Goal: Information Seeking & Learning: Find specific fact

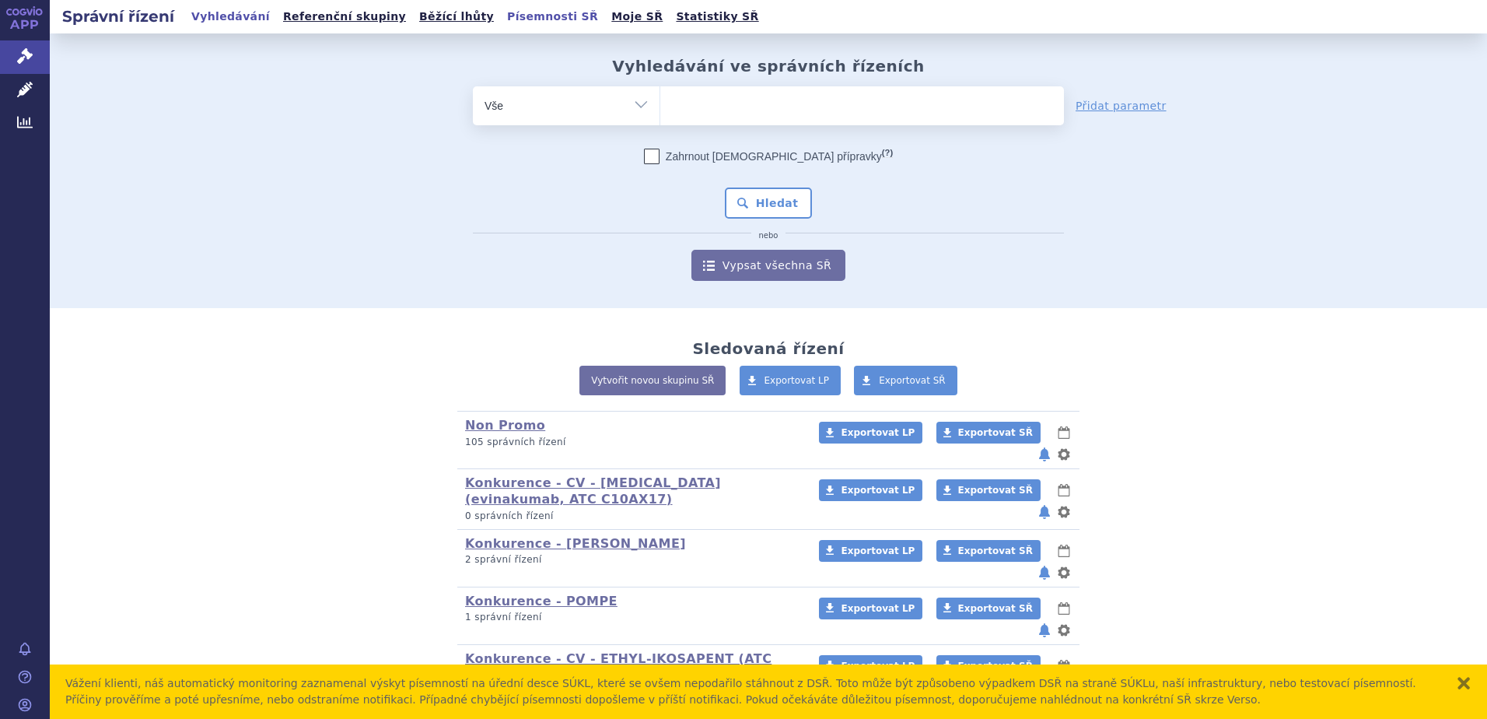
click at [503, 19] on link "Písemnosti SŘ" at bounding box center [553, 16] width 100 height 21
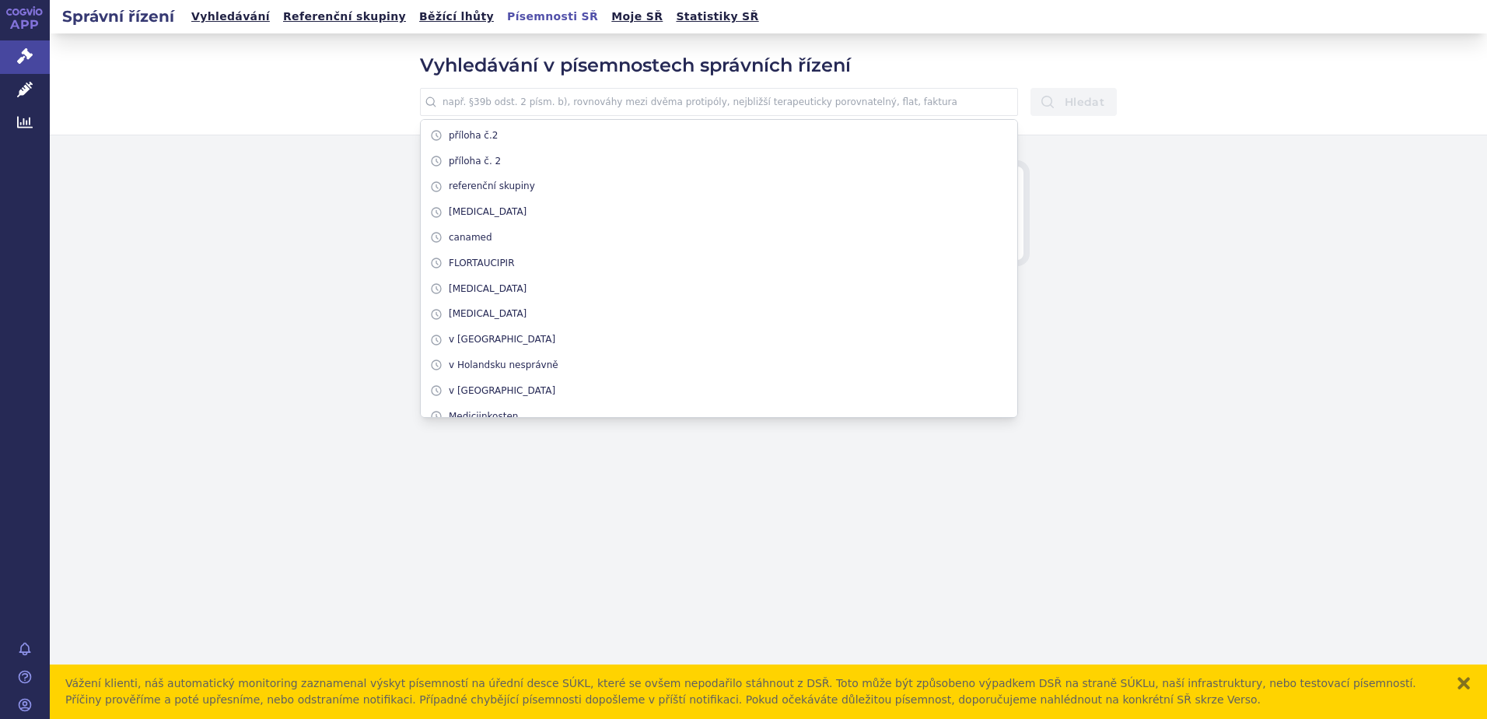
click at [560, 102] on input "text" at bounding box center [719, 102] width 598 height 28
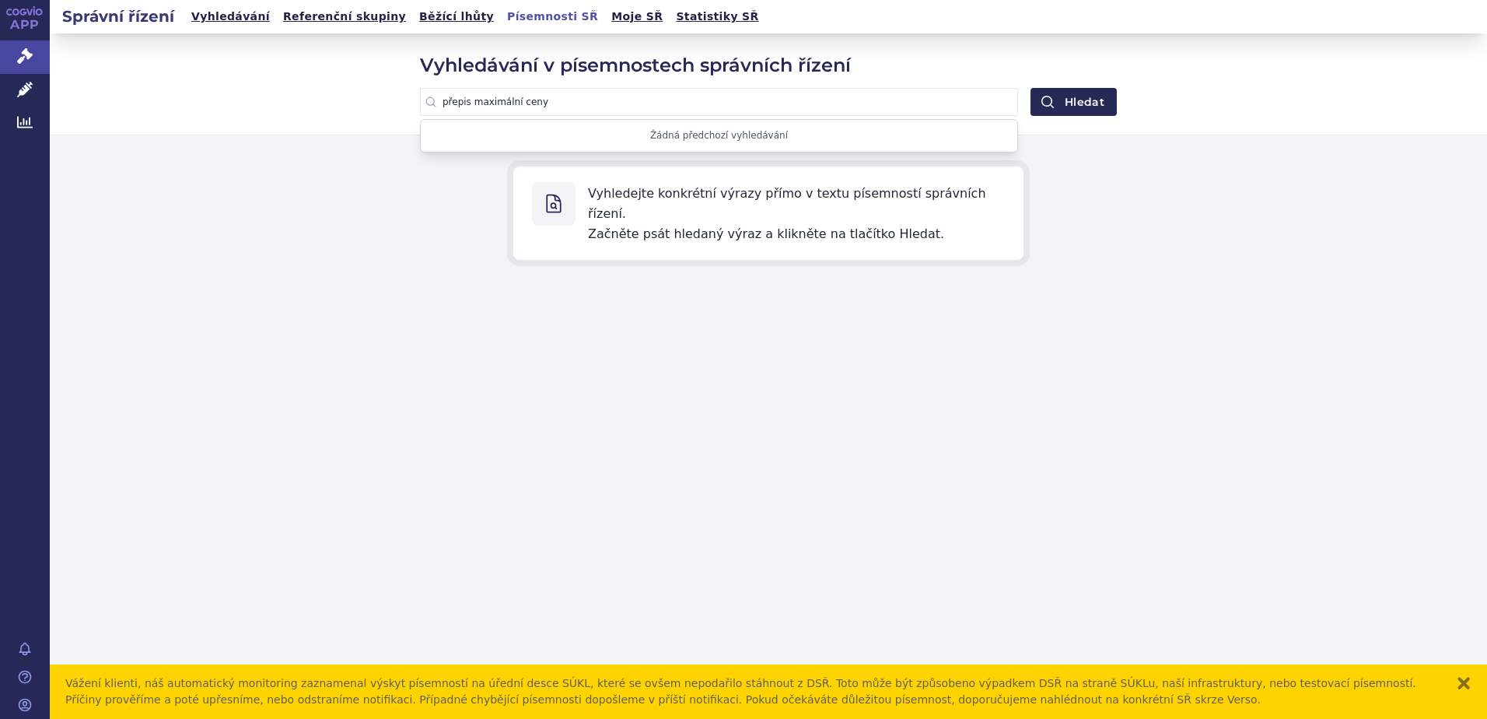
type input "přepis maximální ceny"
click at [1031, 88] on button "Hledat" at bounding box center [1074, 102] width 86 height 28
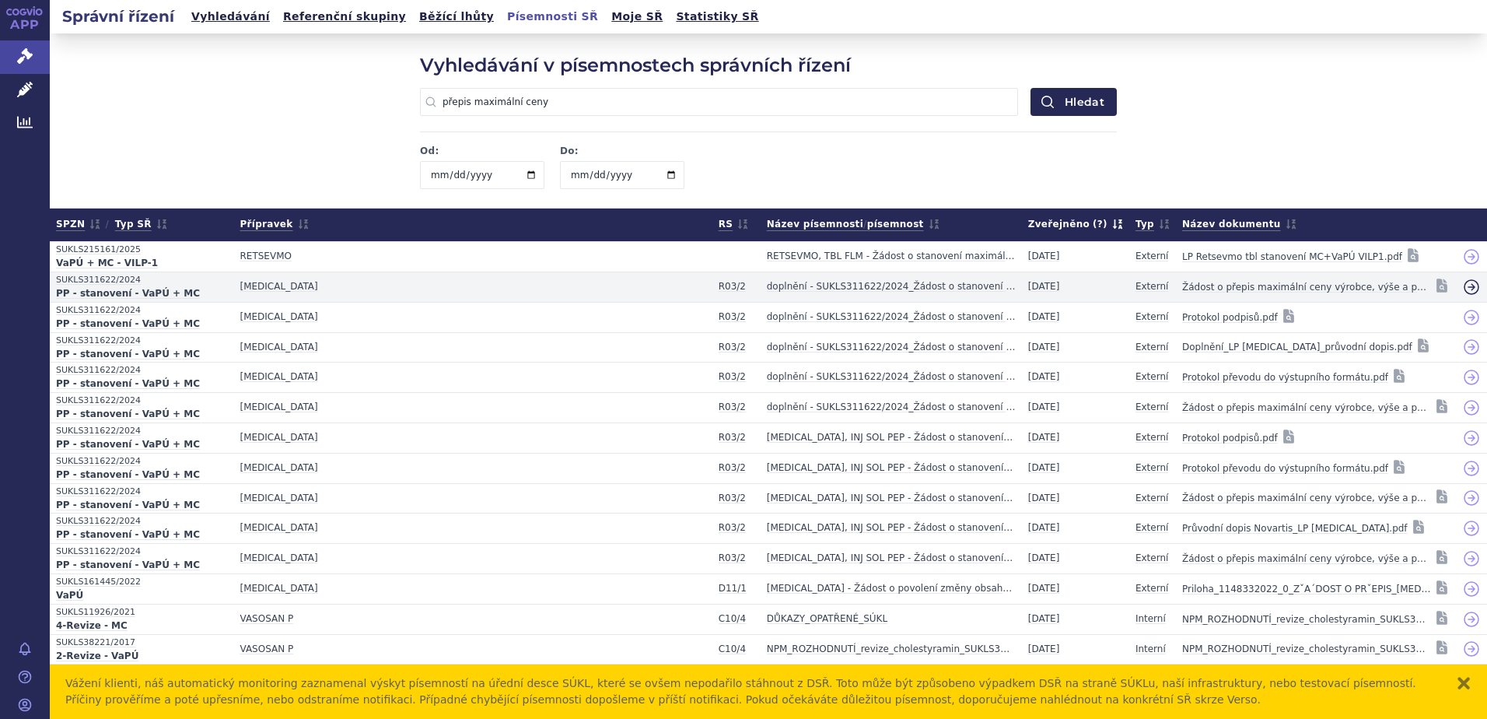
click at [1462, 283] on icon at bounding box center [1471, 287] width 19 height 19
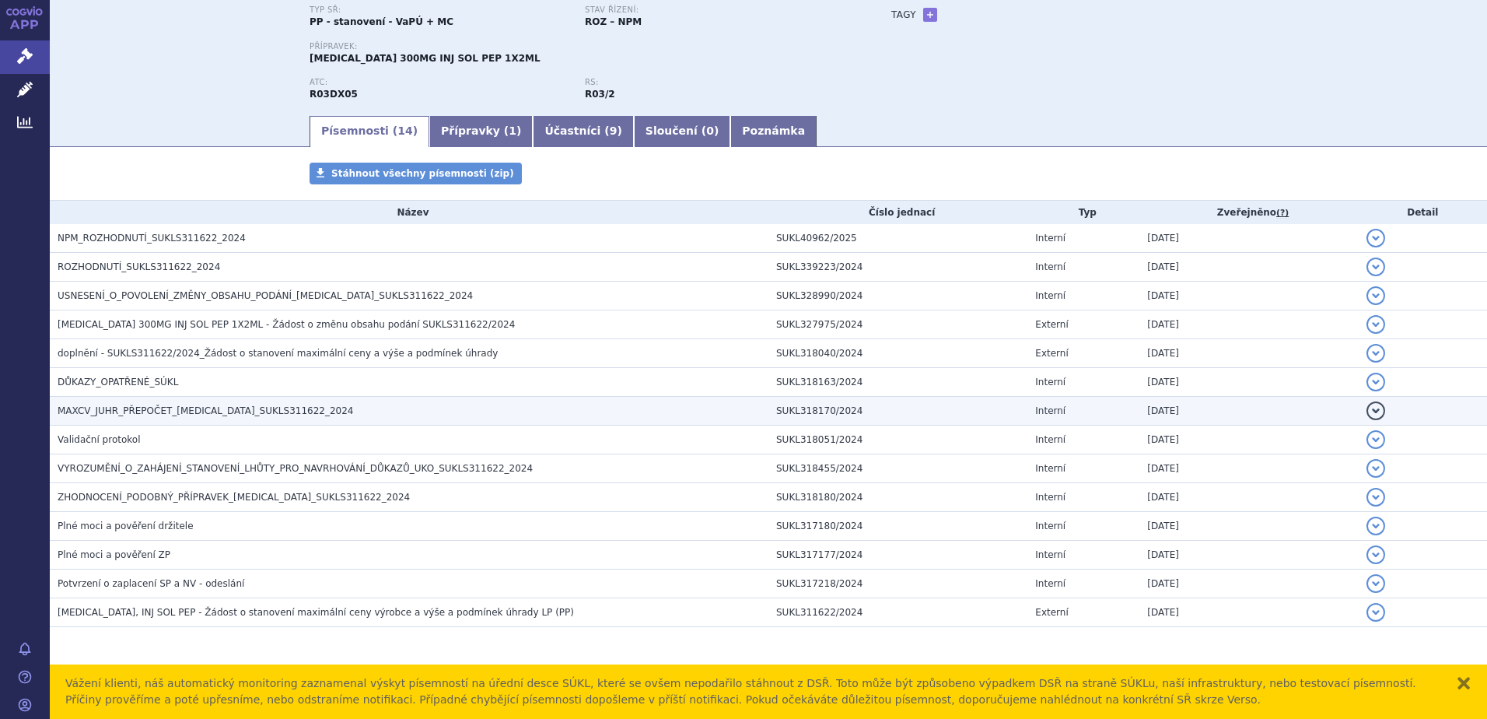
scroll to position [136, 0]
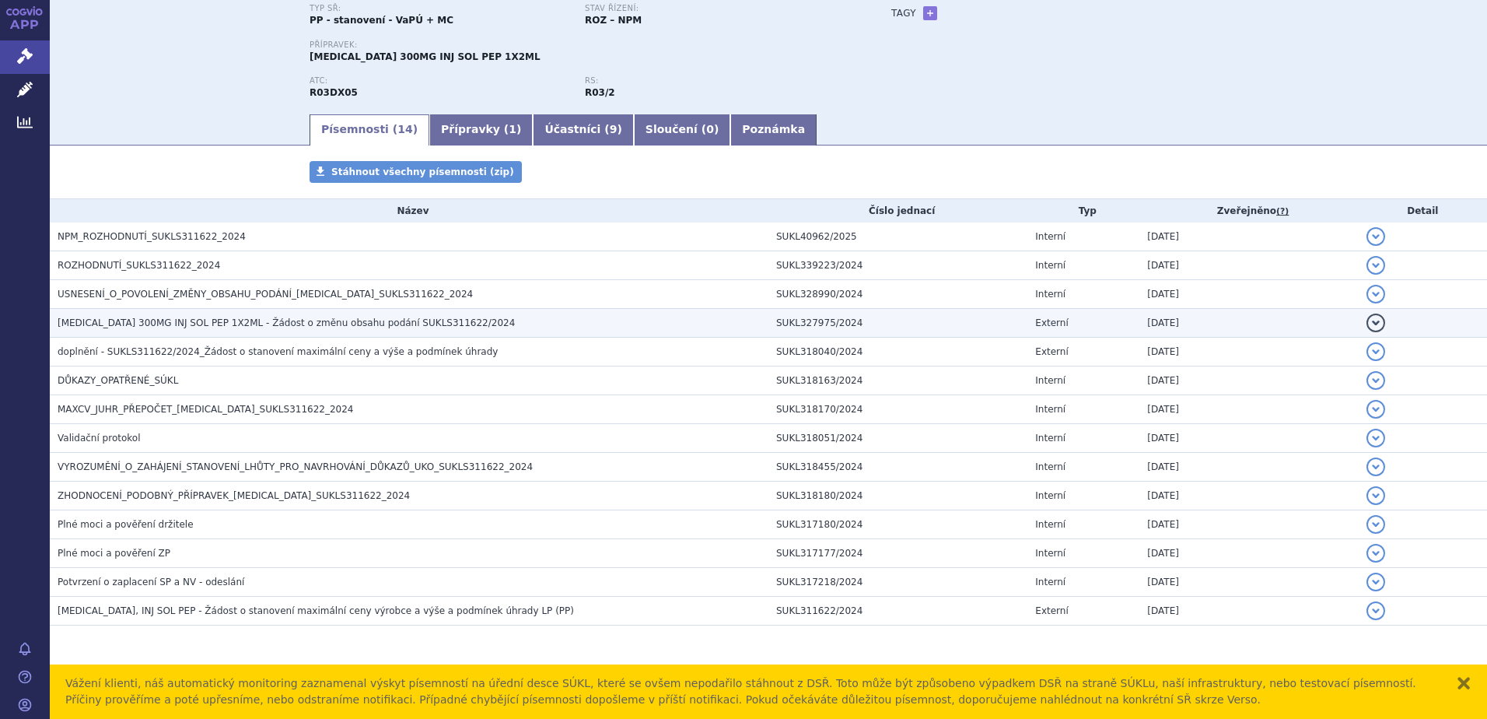
click at [126, 324] on span "[MEDICAL_DATA] 300MG INJ SOL PEP 1X2ML - Žádost o změnu obsahu podání SUKLS3116…" at bounding box center [286, 322] width 457 height 11
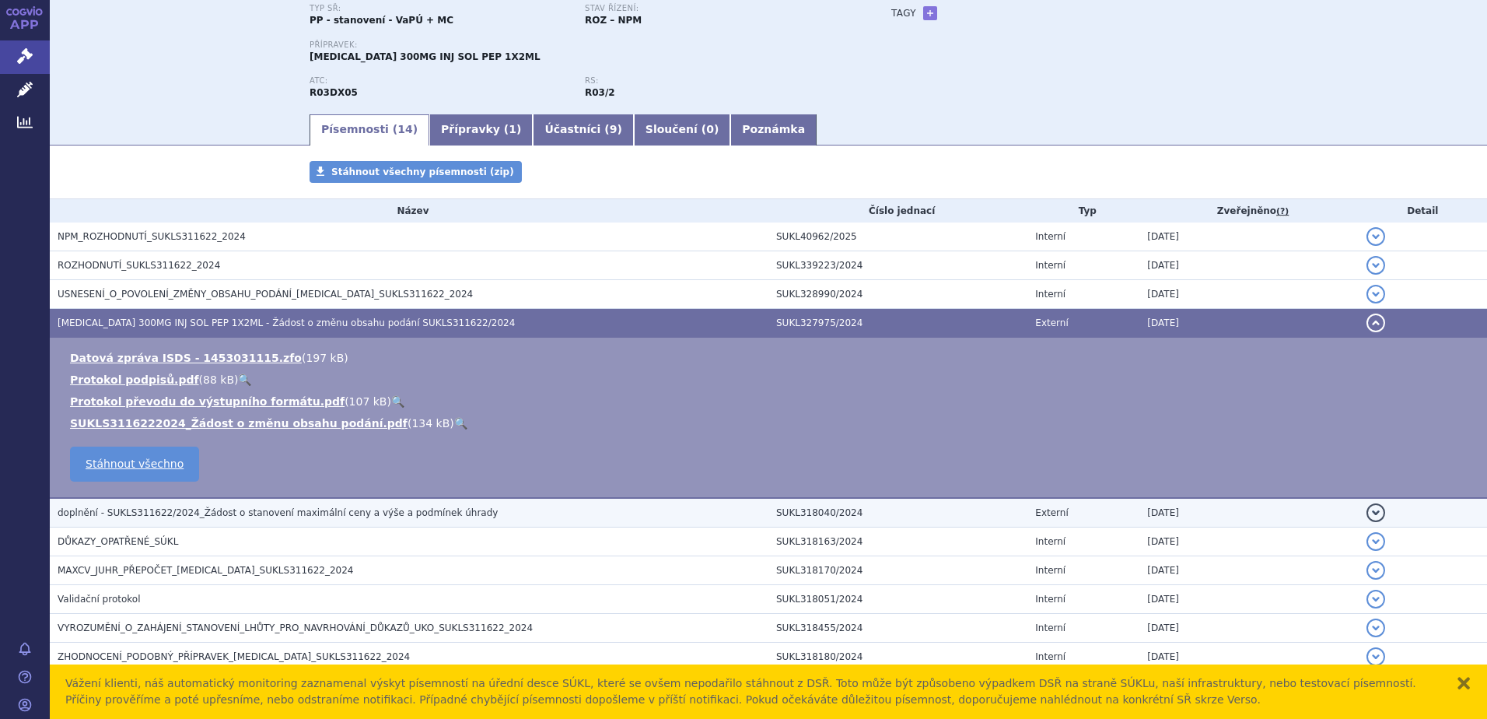
click at [99, 514] on span "doplnění - SUKLS311622/2024_Žádost o stanovení maximální ceny a výše a podmínek…" at bounding box center [278, 512] width 440 height 11
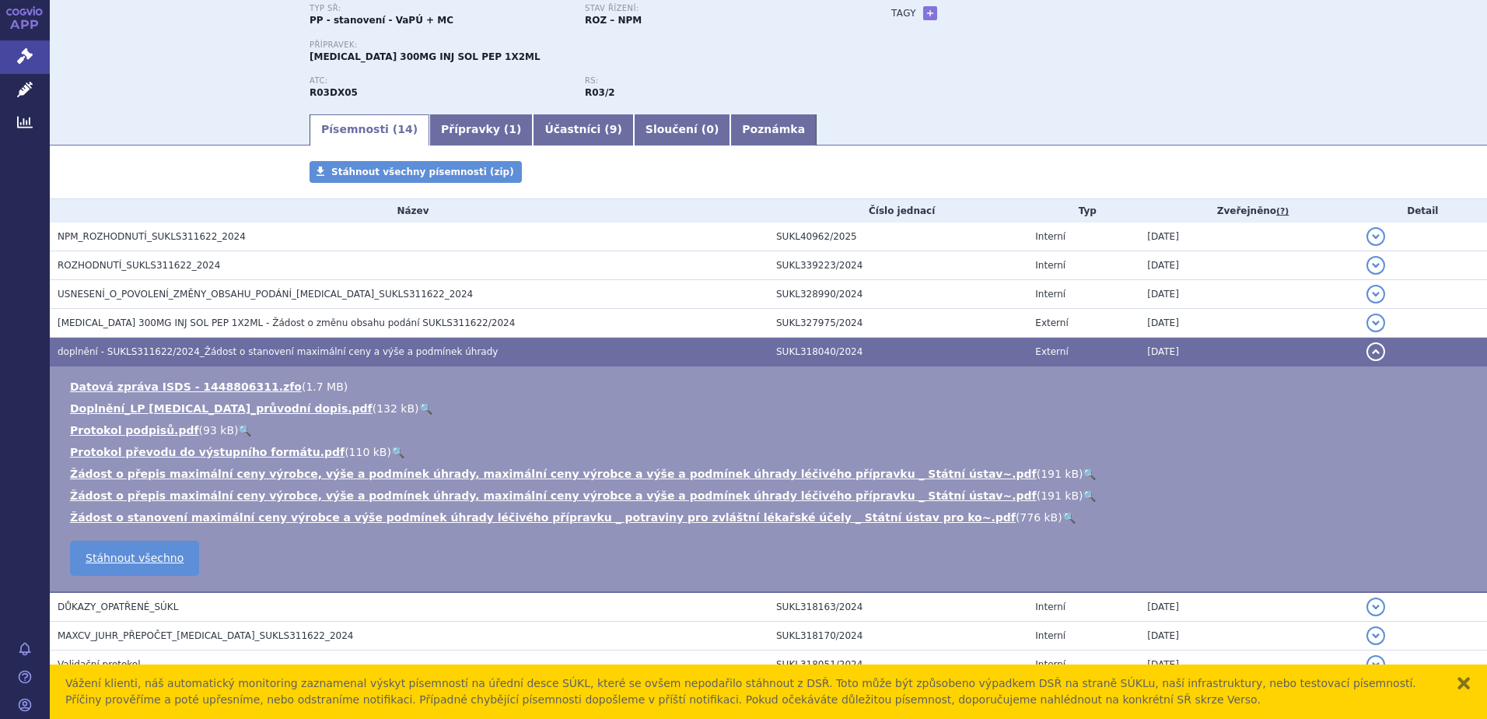
click at [419, 406] on link "🔍" at bounding box center [425, 408] width 13 height 12
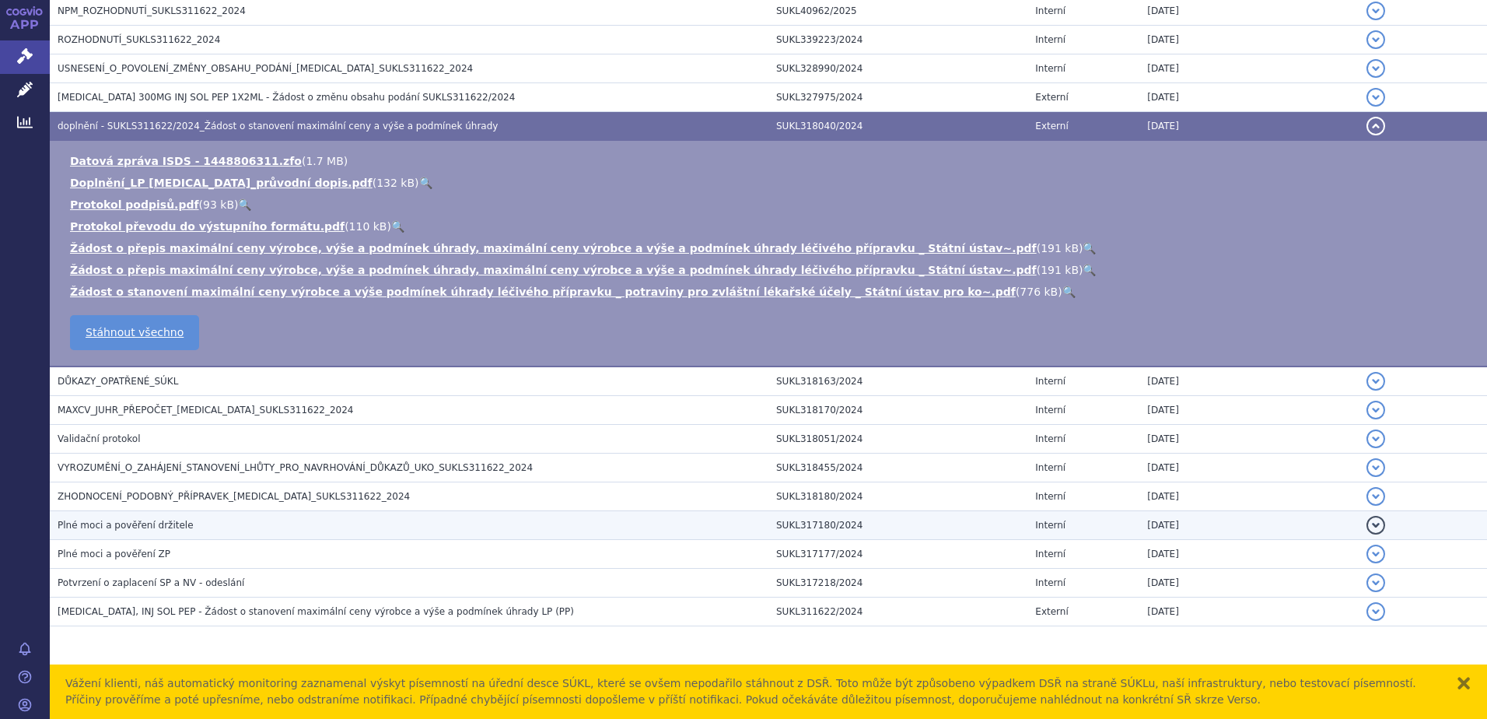
scroll to position [363, 0]
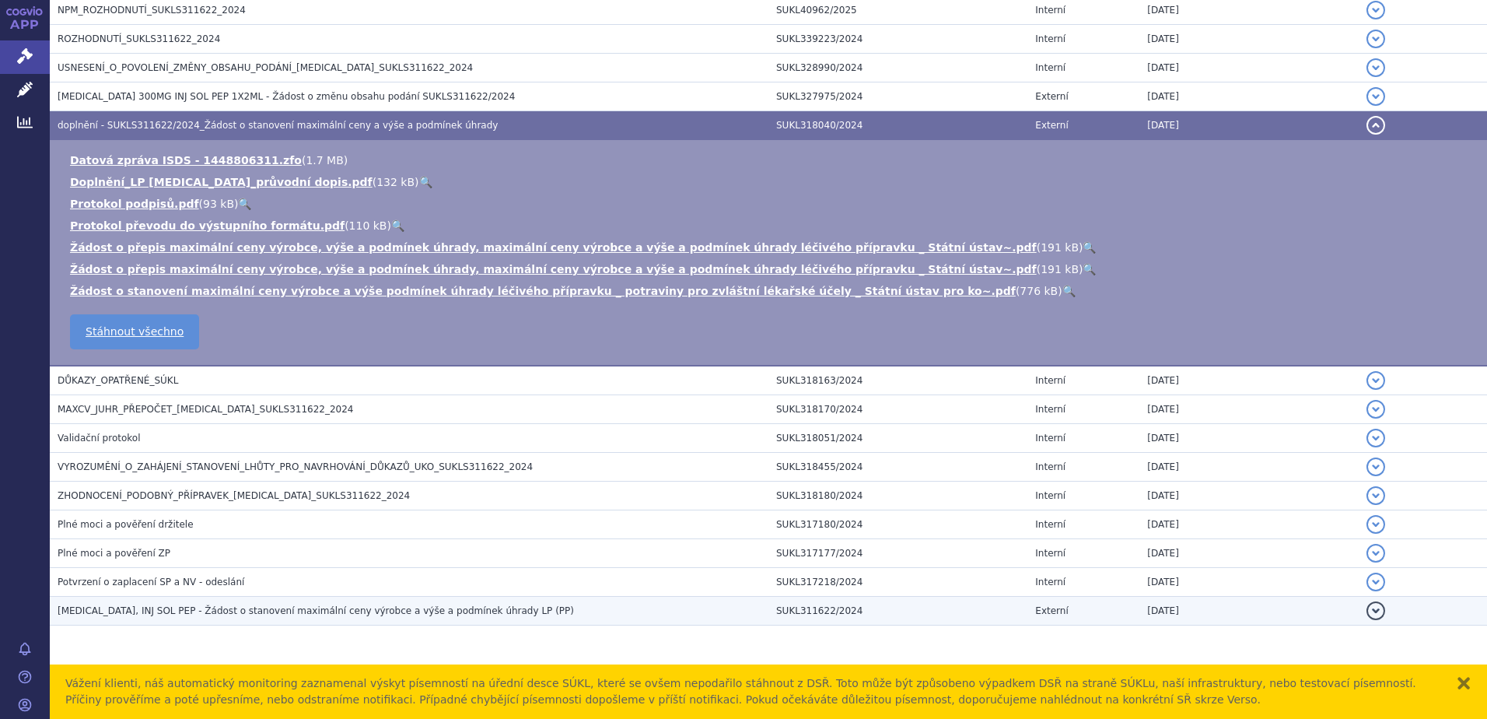
click at [114, 605] on span "[MEDICAL_DATA], INJ SOL PEP - Žádost o stanovení maximální ceny výrobce a výše …" at bounding box center [316, 610] width 517 height 11
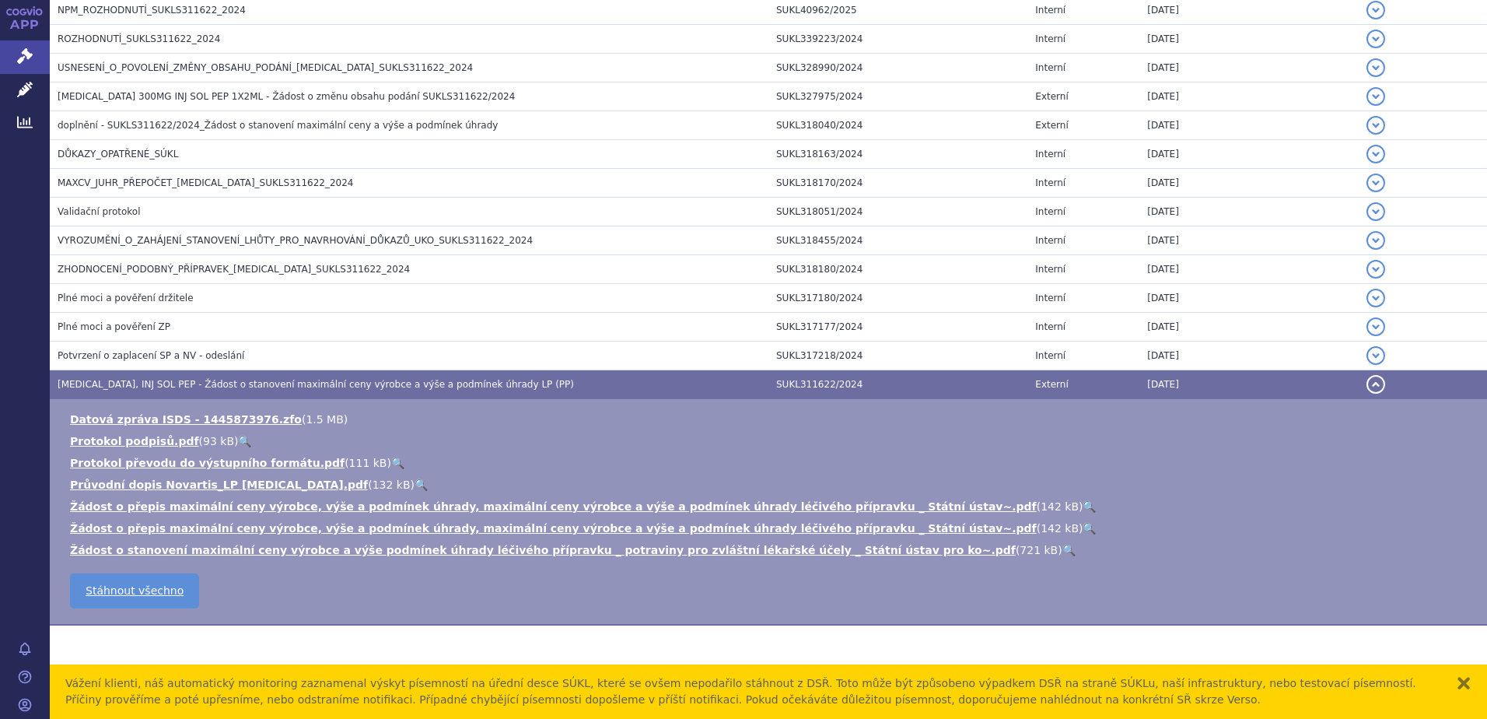
click at [415, 483] on link "🔍" at bounding box center [421, 484] width 13 height 12
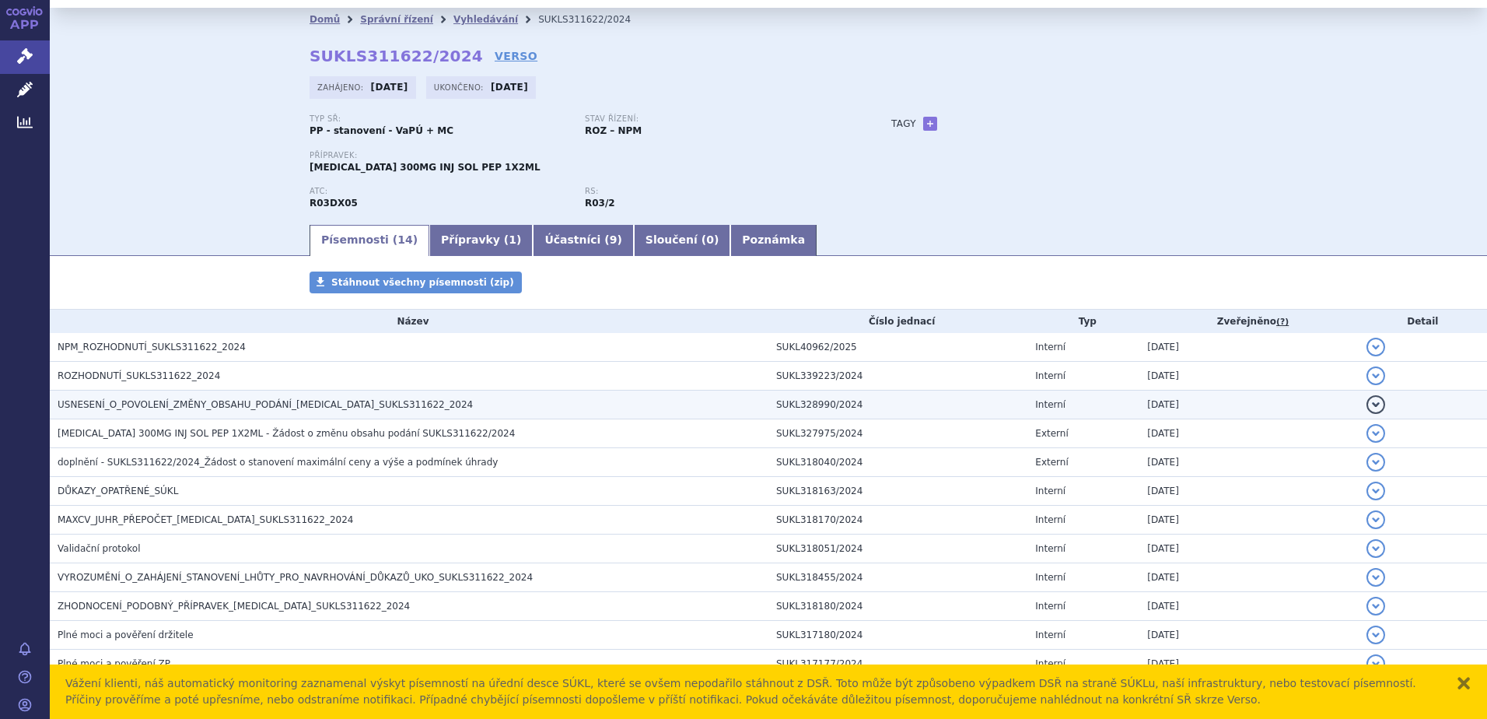
scroll to position [0, 0]
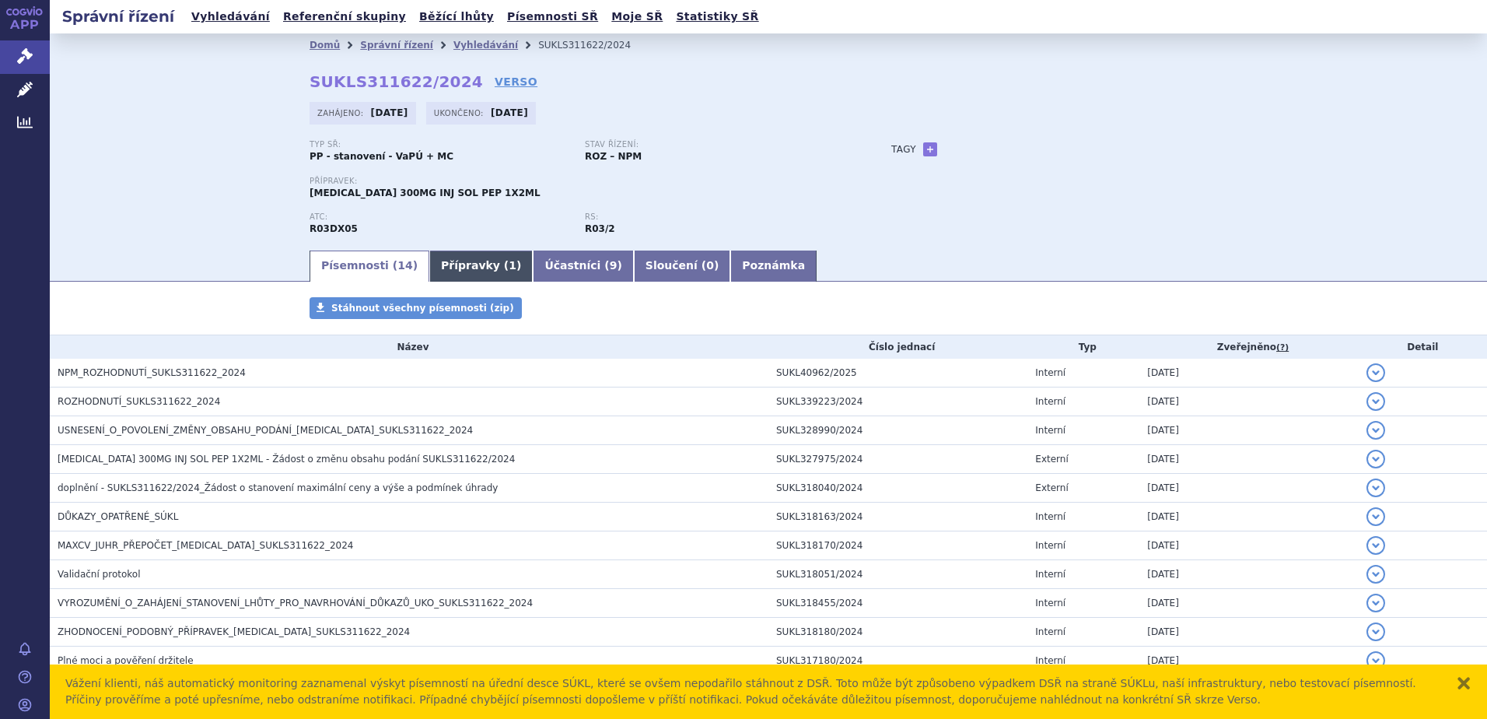
click at [454, 273] on link "Přípravky ( 1 )" at bounding box center [480, 265] width 103 height 31
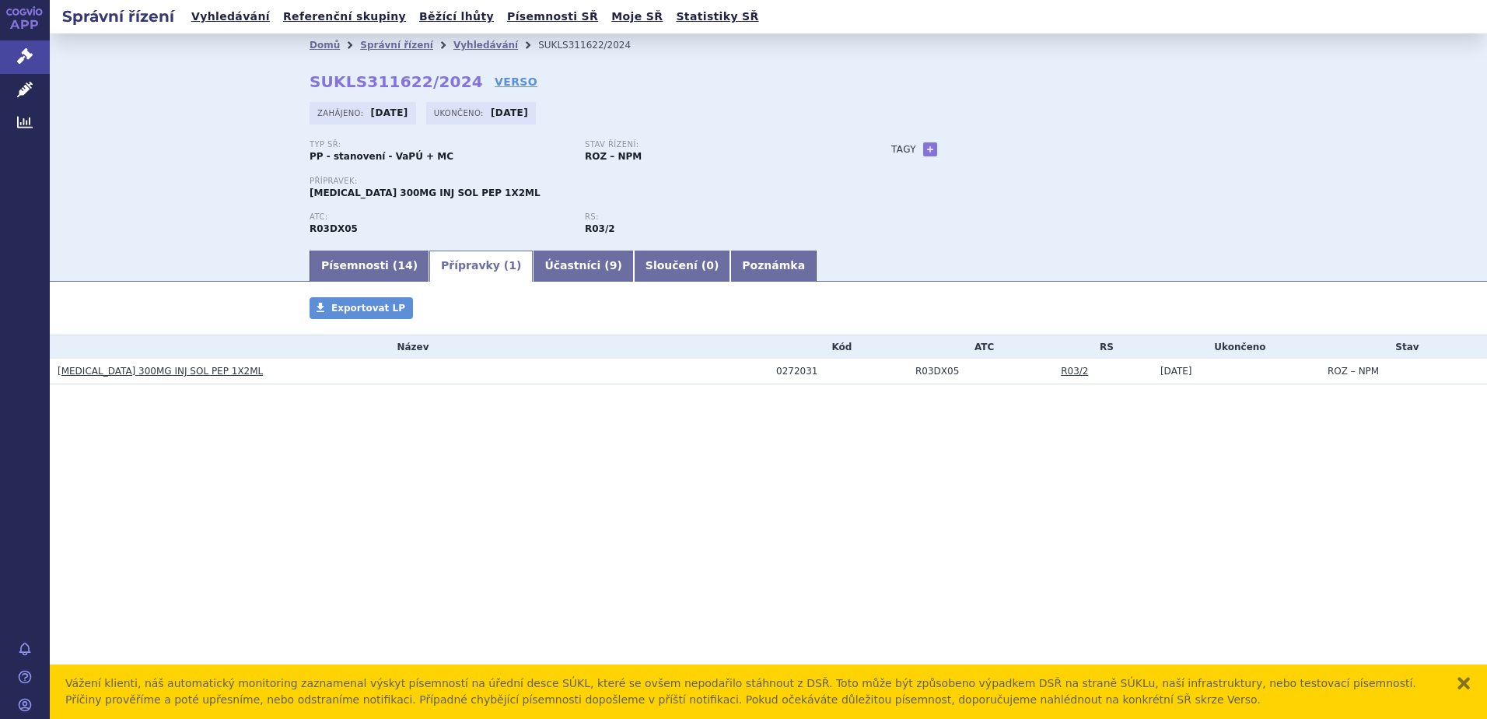
click at [182, 374] on link "XOLAIR 300MG INJ SOL PEP 1X2ML" at bounding box center [160, 371] width 205 height 11
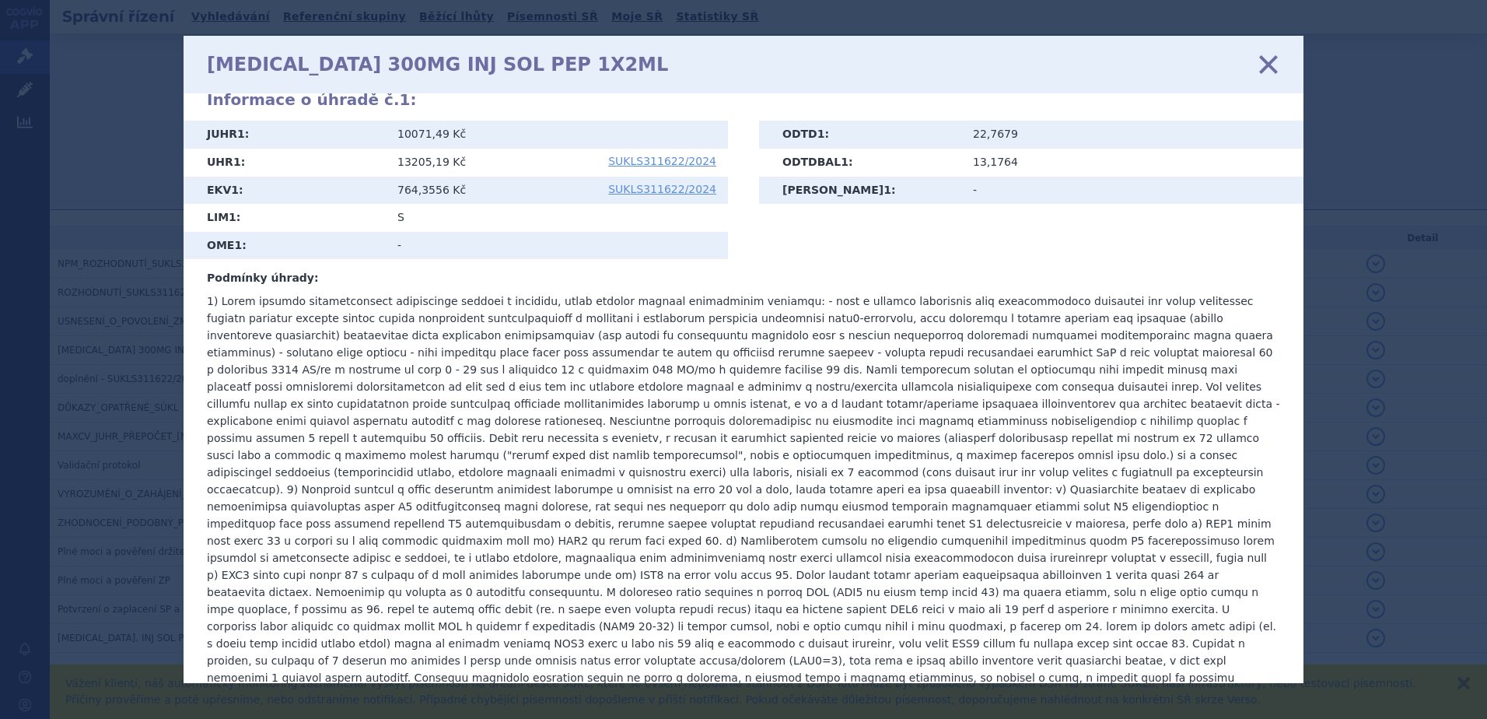
scroll to position [506, 0]
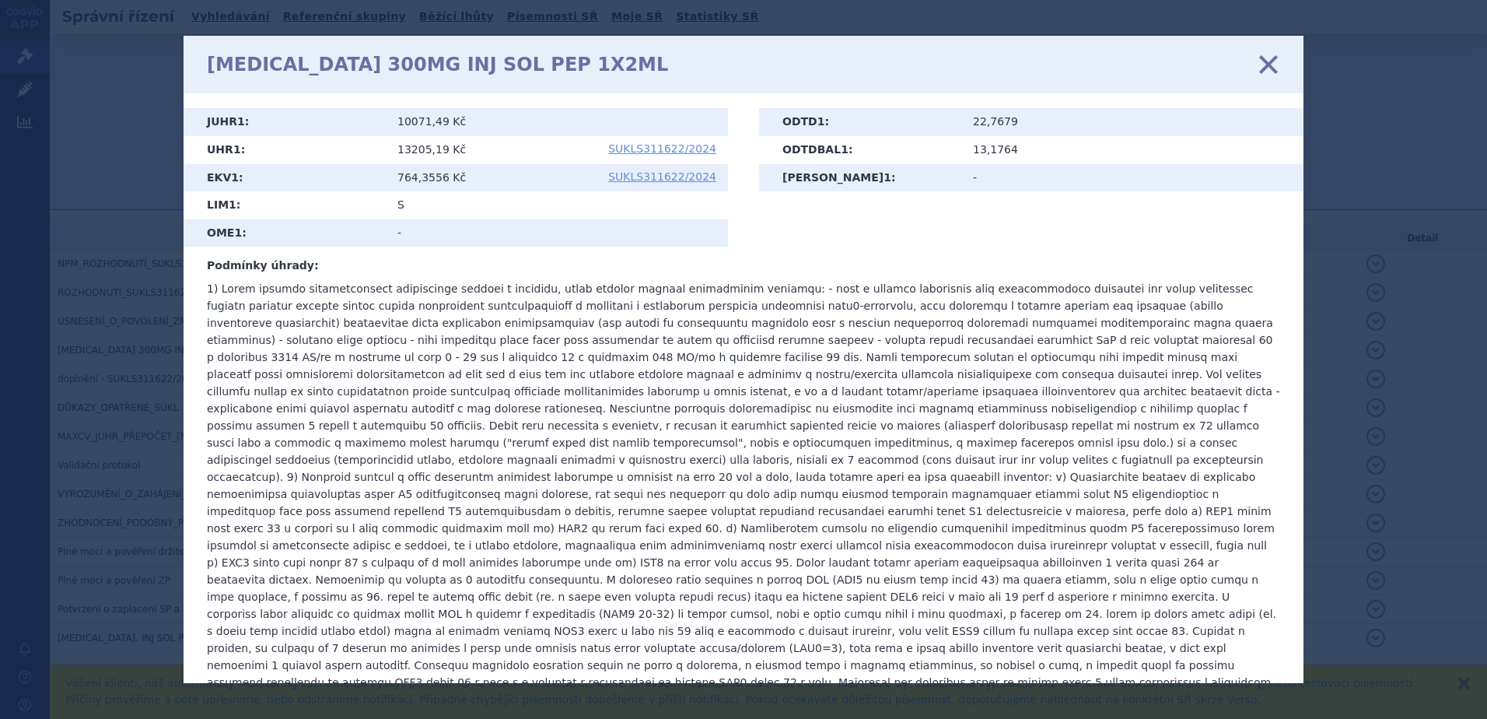
click at [1259, 63] on icon at bounding box center [1268, 64] width 33 height 33
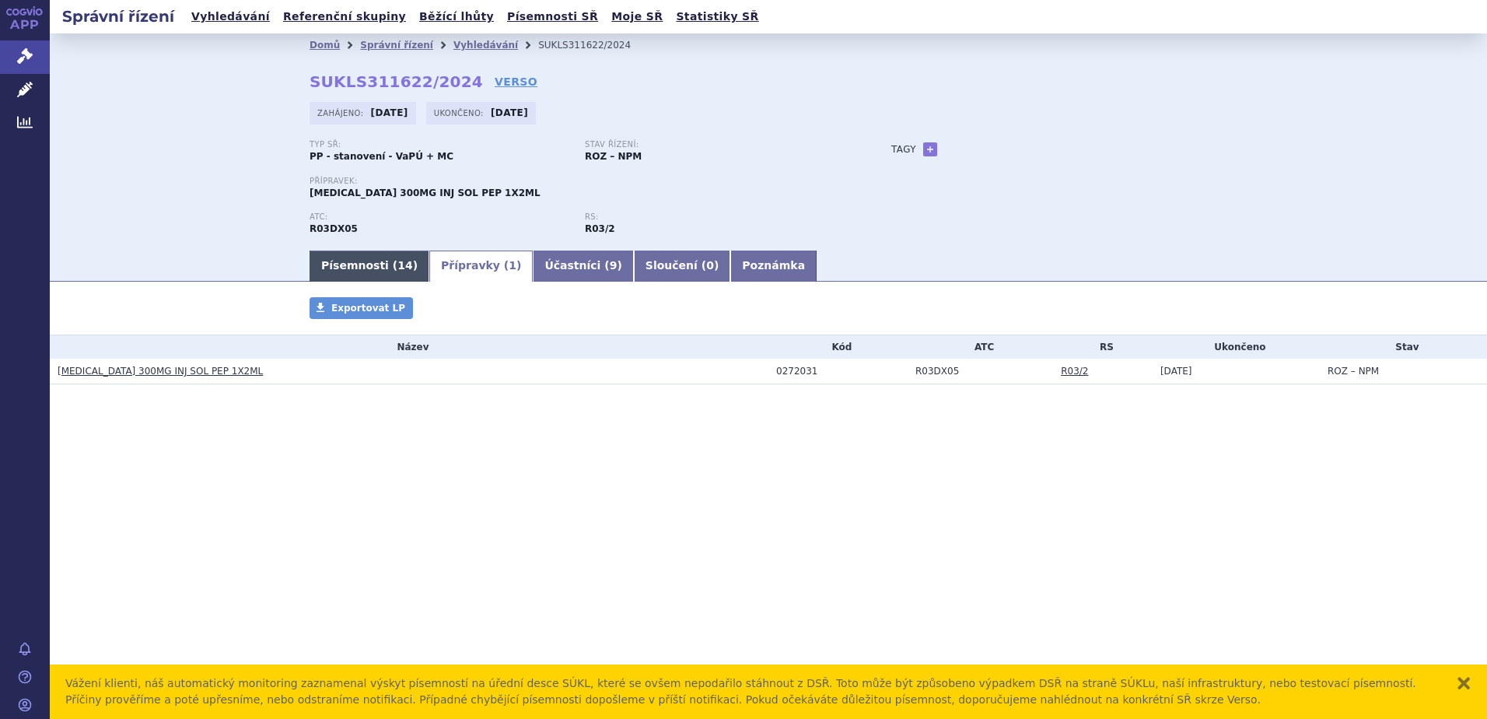
click at [373, 271] on link "Písemnosti ( 14 )" at bounding box center [370, 265] width 120 height 31
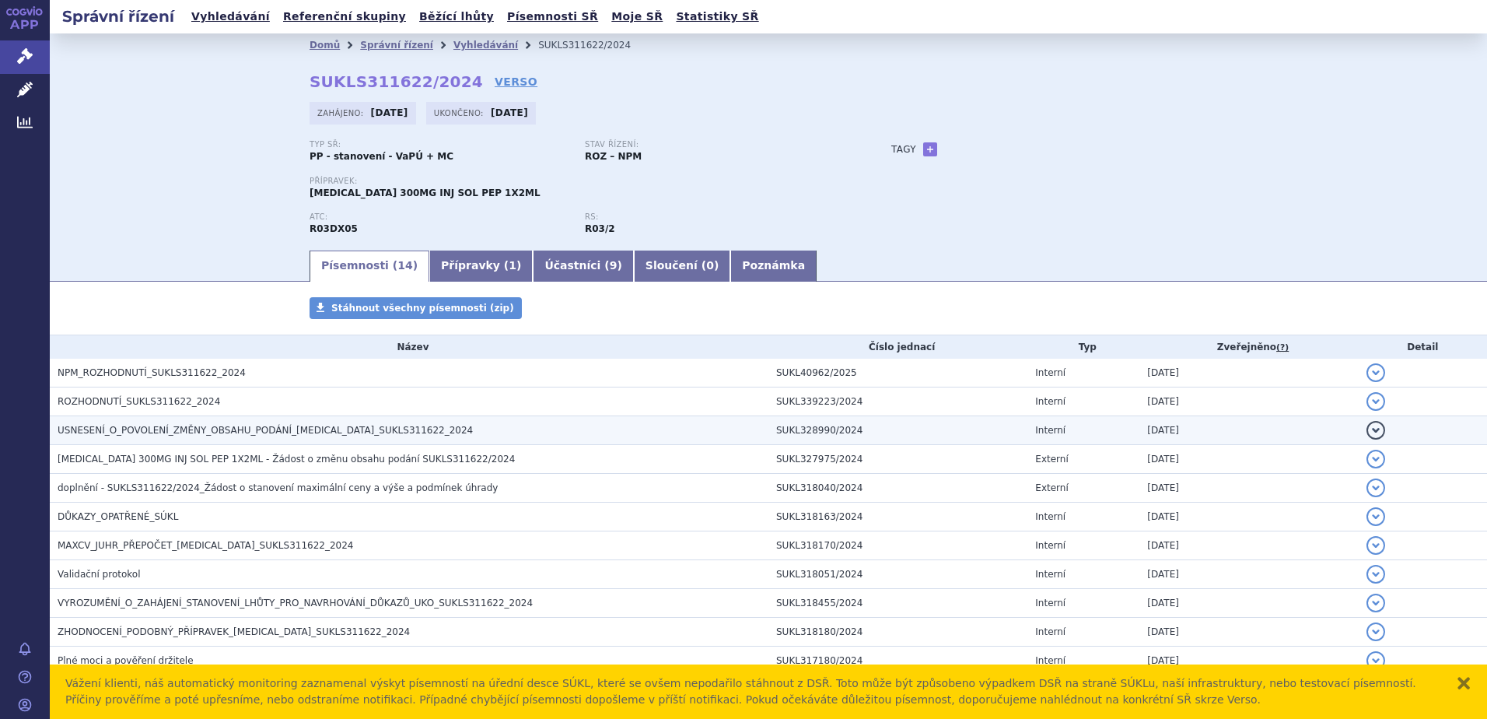
click at [137, 426] on span "USNESENÍ_O_POVOLENÍ_ZMĚNY_OBSAHU_PODÁNÍ_XOLAIR_SUKLS311622_2024" at bounding box center [265, 430] width 415 height 11
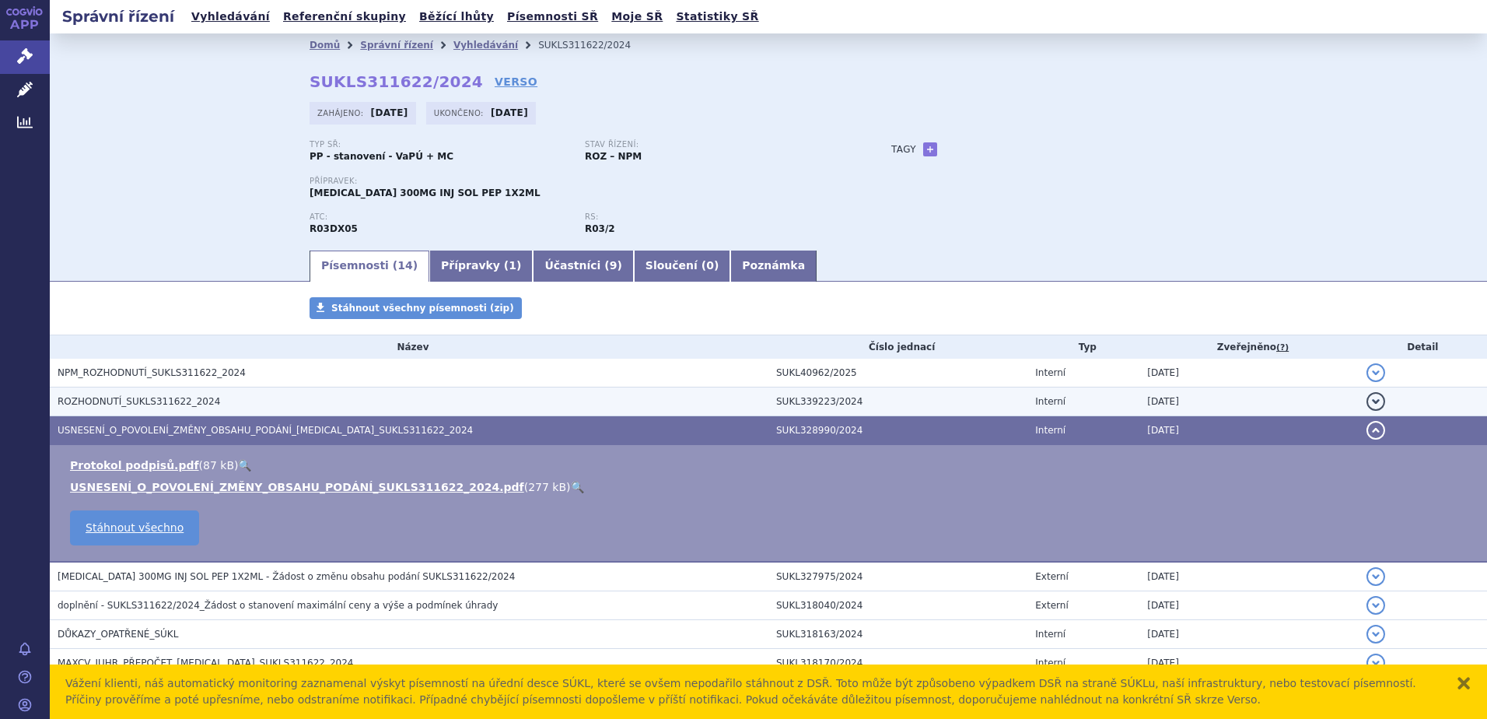
click at [128, 402] on span "ROZHODNUTÍ_SUKLS311622_2024" at bounding box center [139, 401] width 163 height 11
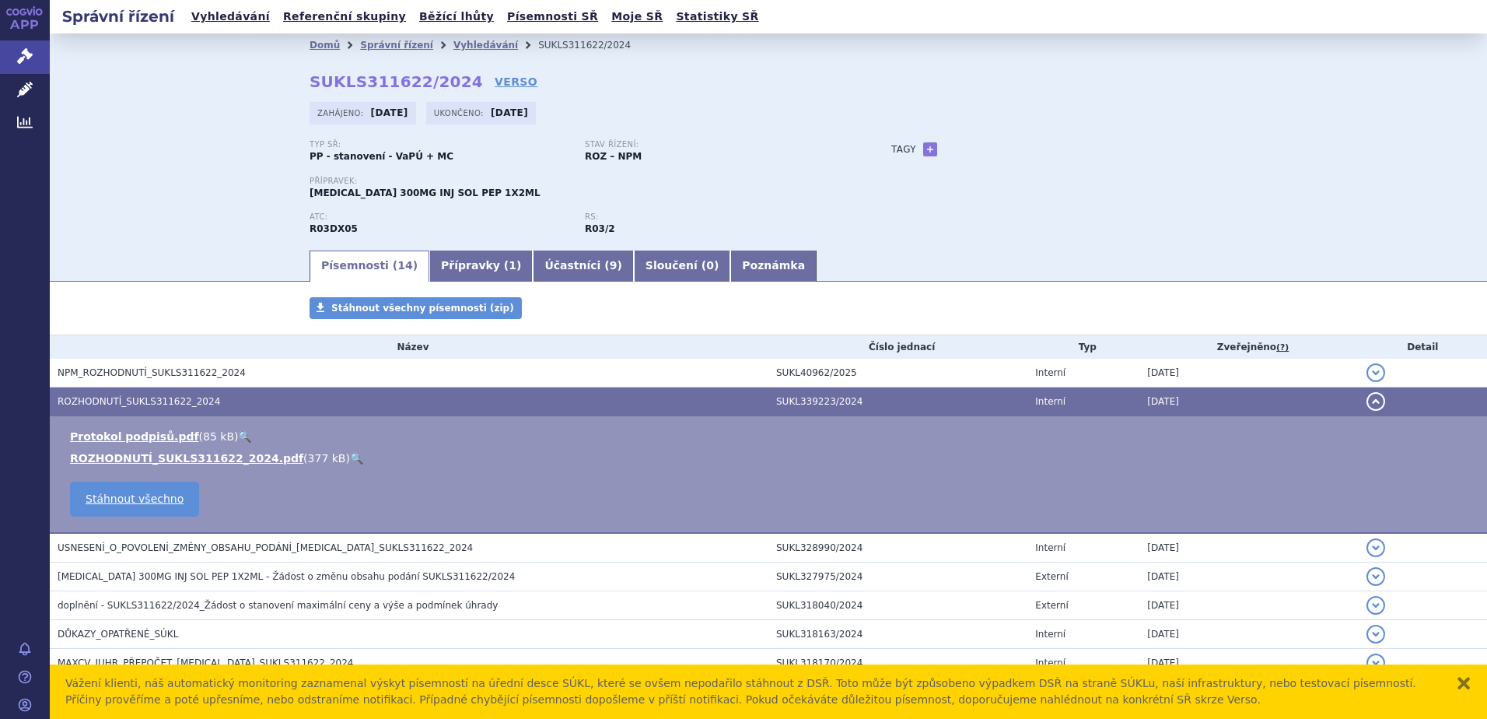
click at [350, 459] on link "🔍" at bounding box center [356, 458] width 13 height 12
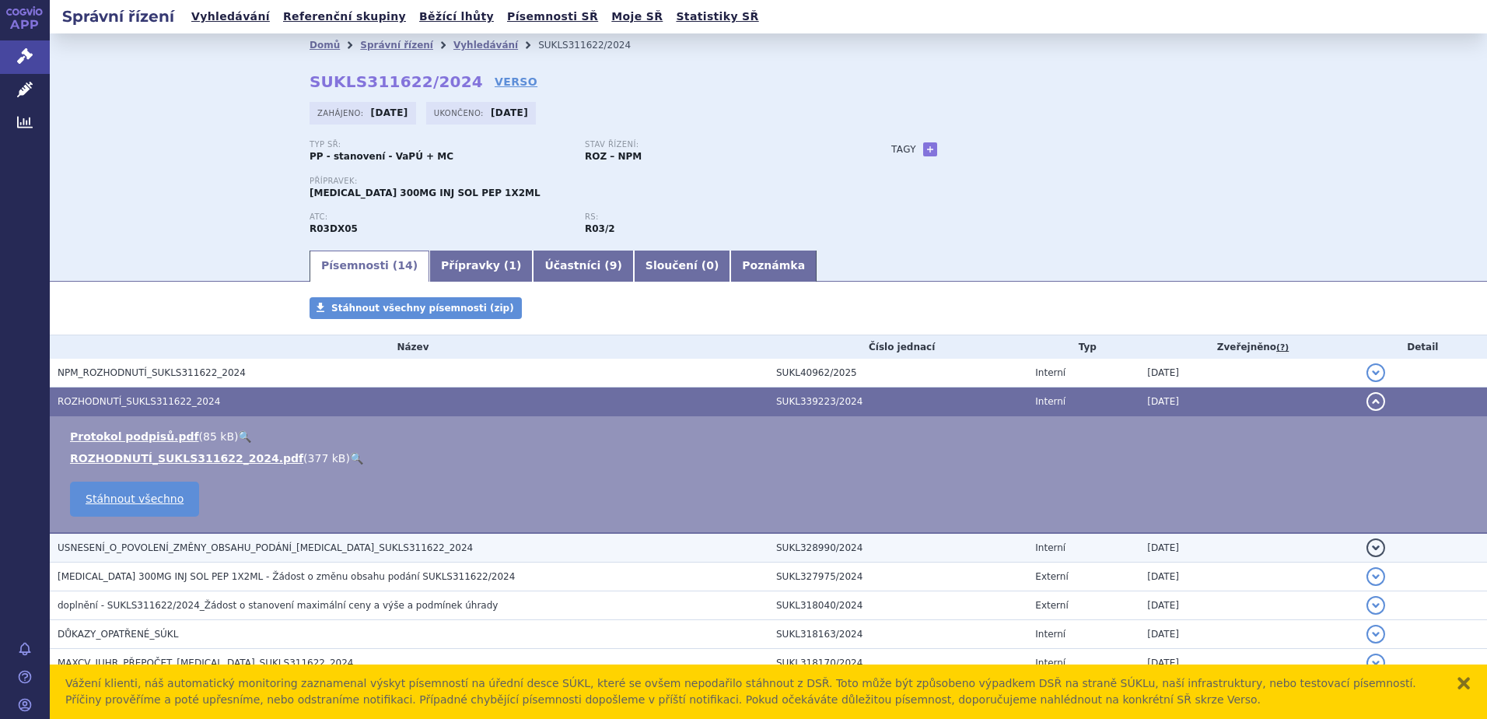
click at [150, 545] on span "USNESENÍ_O_POVOLENÍ_ZMĚNY_OBSAHU_PODÁNÍ_XOLAIR_SUKLS311622_2024" at bounding box center [265, 547] width 415 height 11
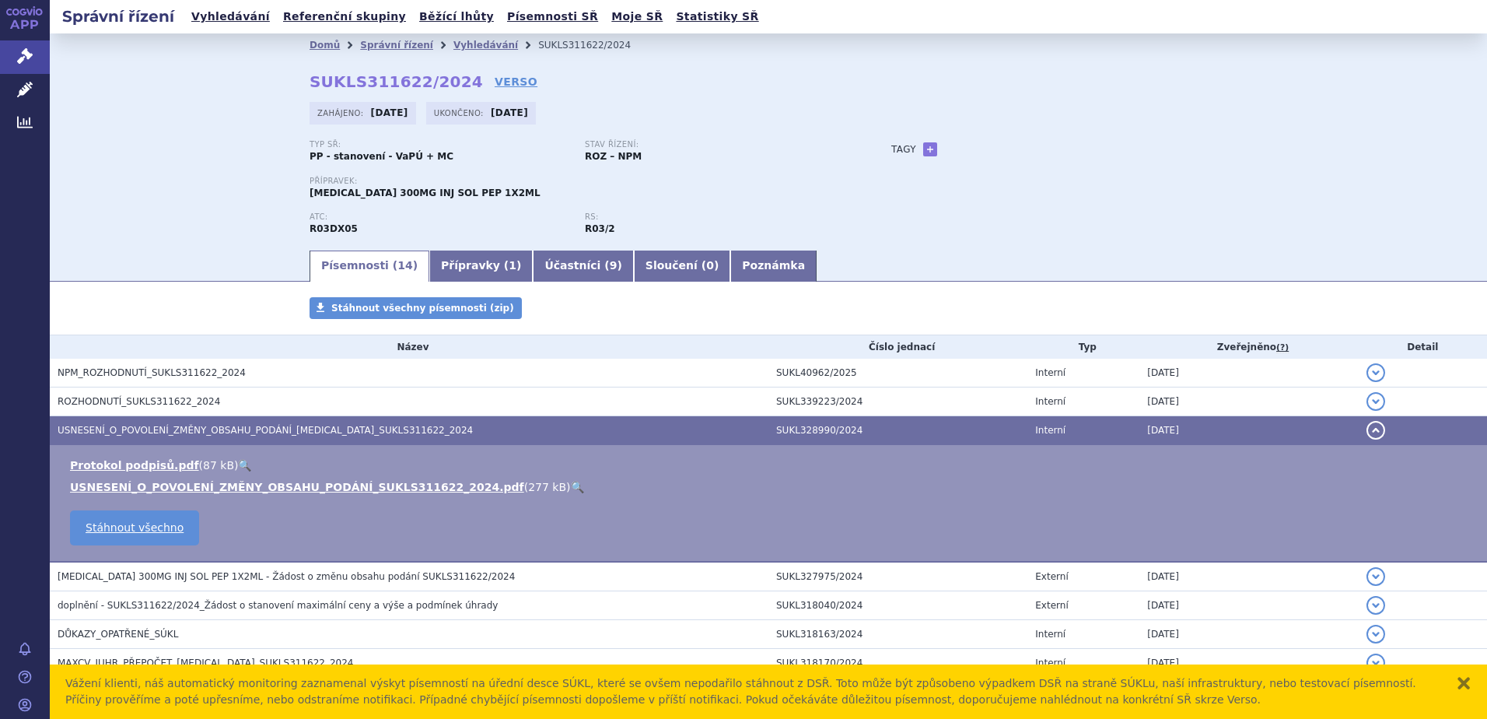
click at [571, 487] on link "🔍" at bounding box center [577, 487] width 13 height 12
click at [136, 576] on span "XOLAIR 300MG INJ SOL PEP 1X2ML - Žádost o změnu obsahu podání SUKLS311622/2024" at bounding box center [286, 576] width 457 height 11
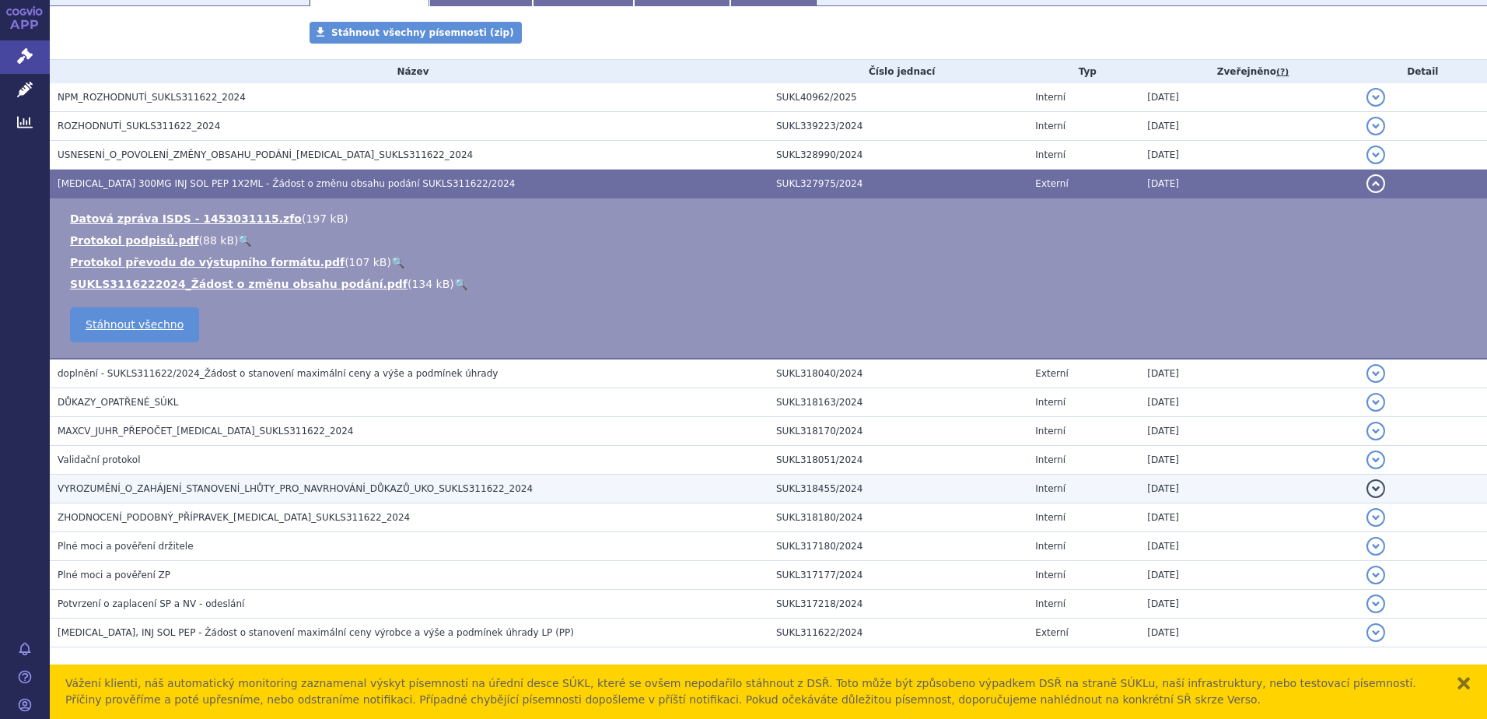
scroll to position [297, 0]
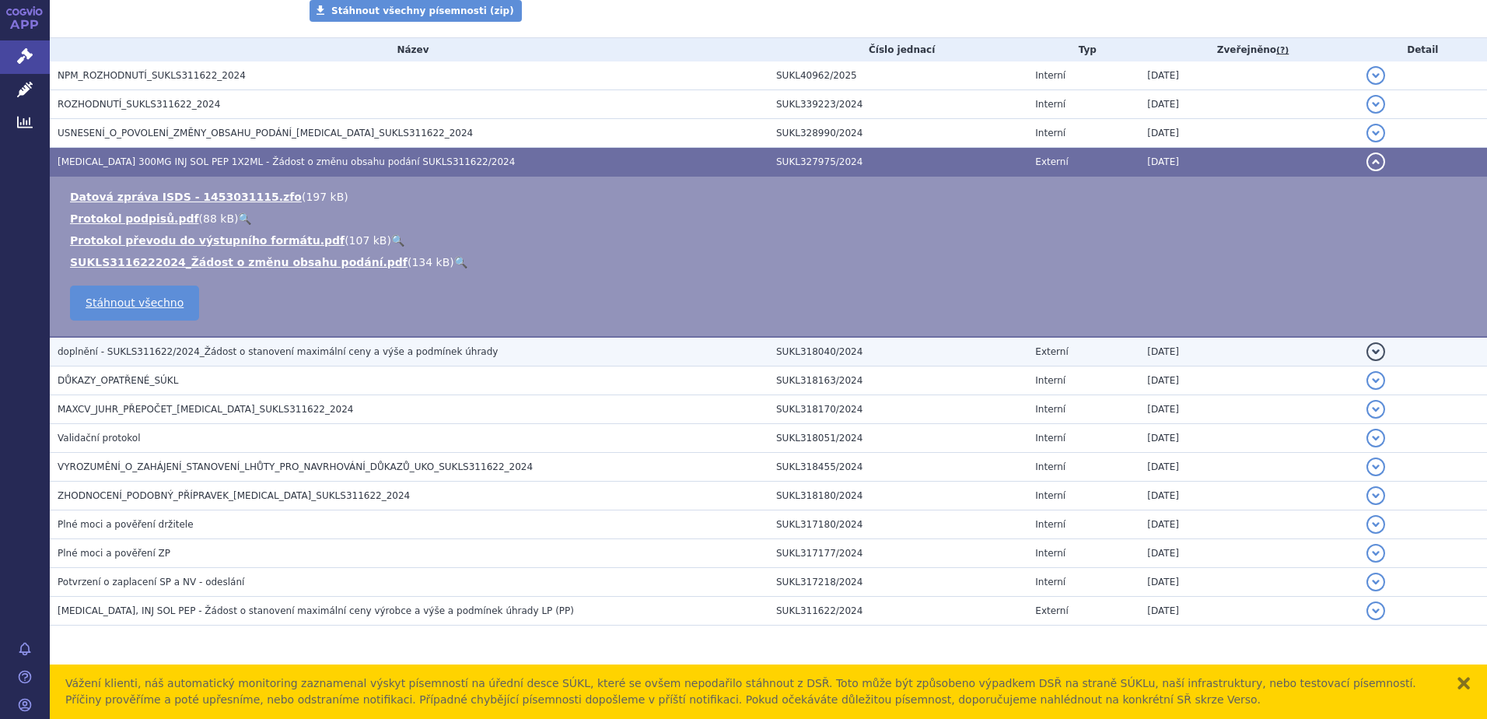
click at [179, 354] on span "doplnění - SUKLS311622/2024_Žádost o stanovení maximální ceny a výše a podmínek…" at bounding box center [278, 351] width 440 height 11
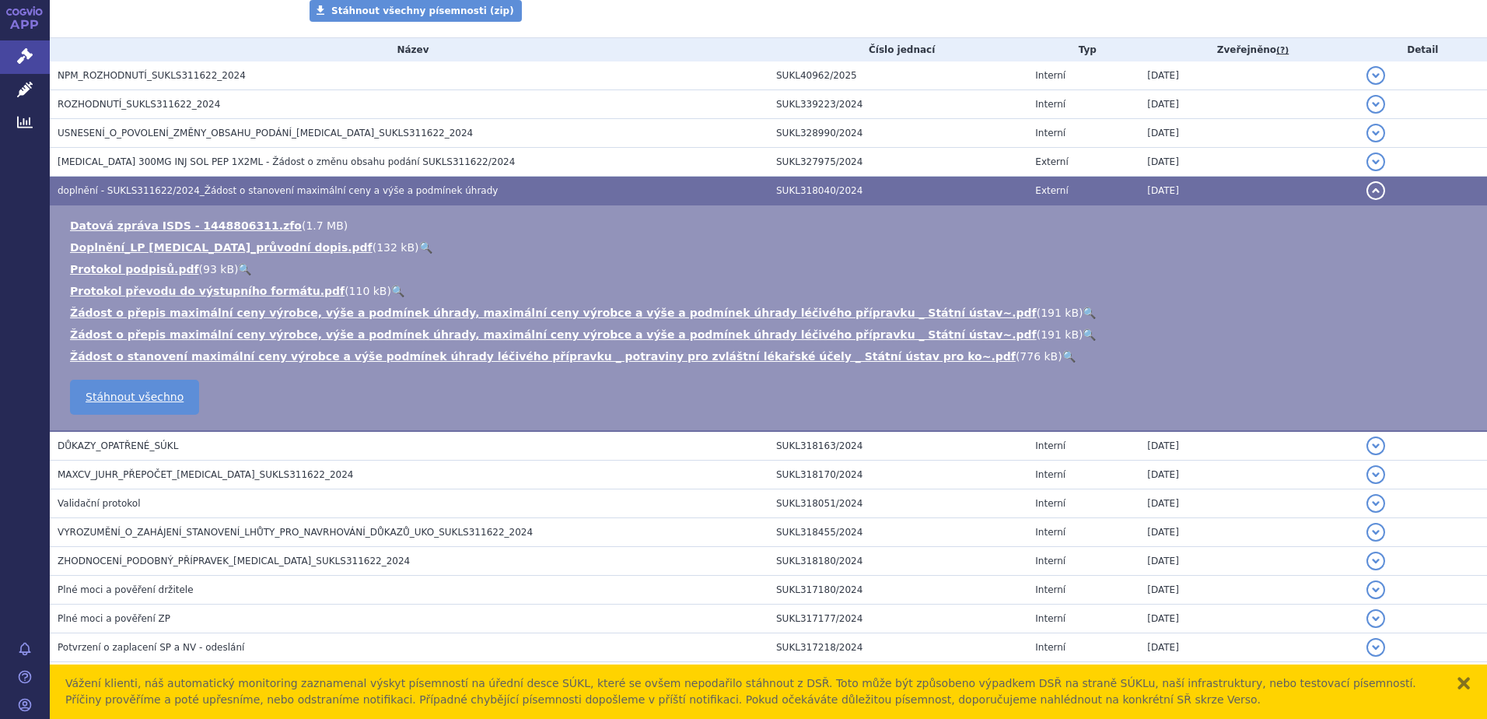
click at [1083, 312] on link "🔍" at bounding box center [1089, 313] width 13 height 12
click at [1083, 335] on link "🔍" at bounding box center [1089, 334] width 13 height 12
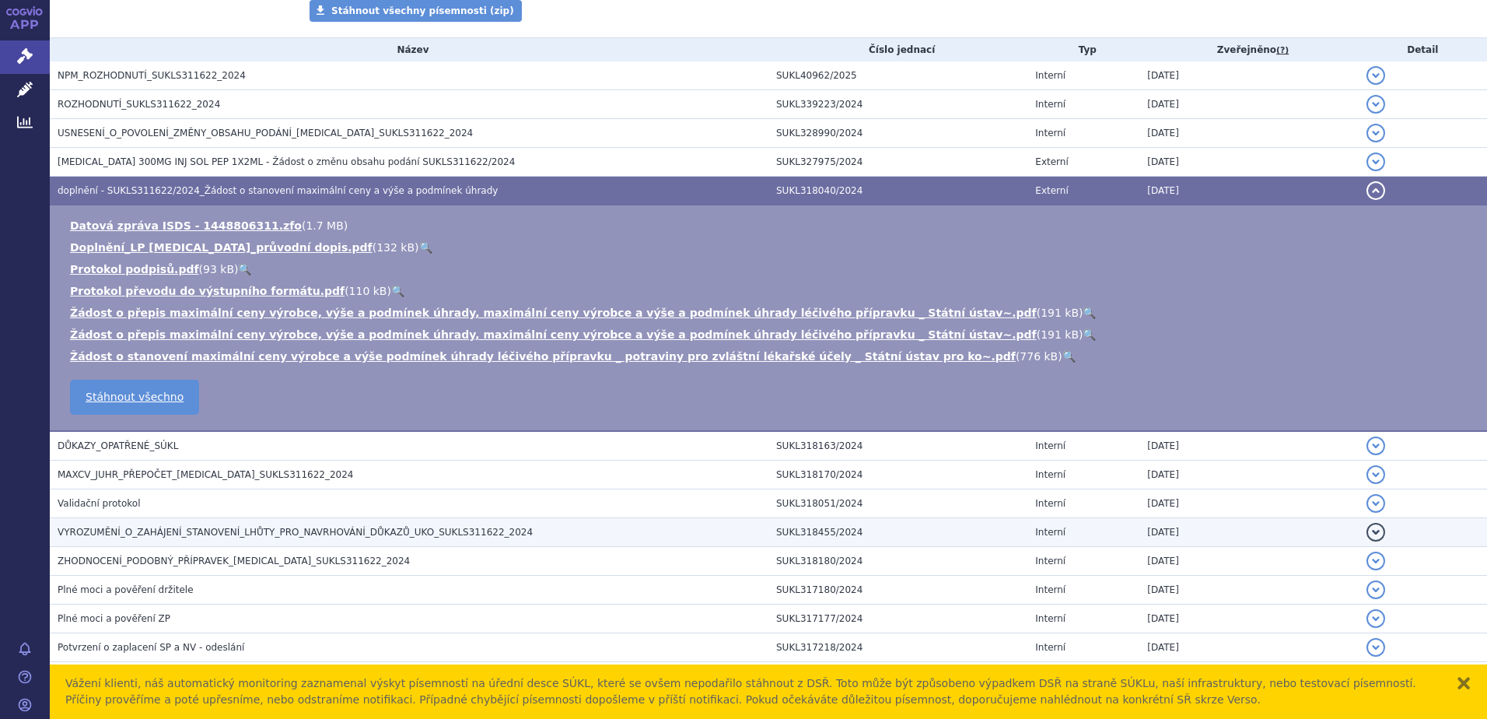
scroll to position [363, 0]
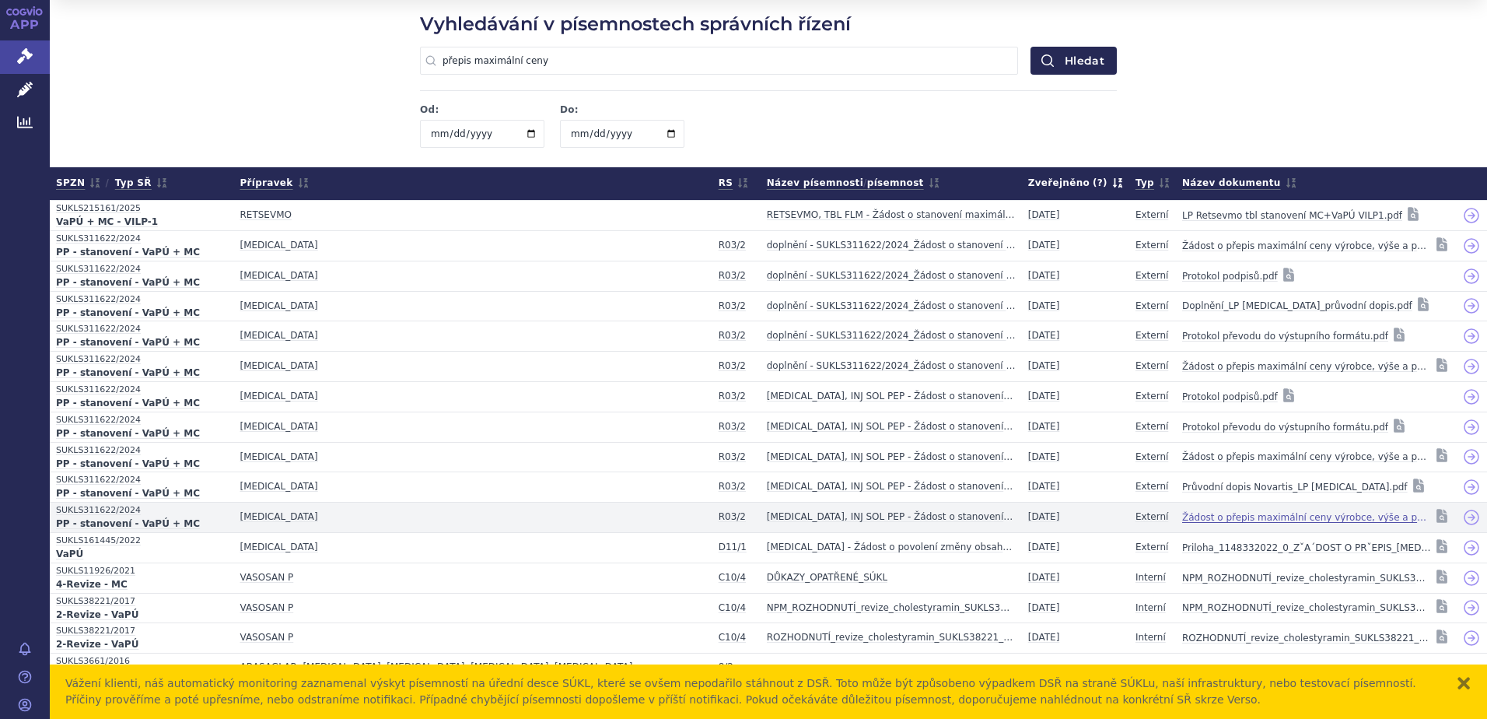
scroll to position [64, 0]
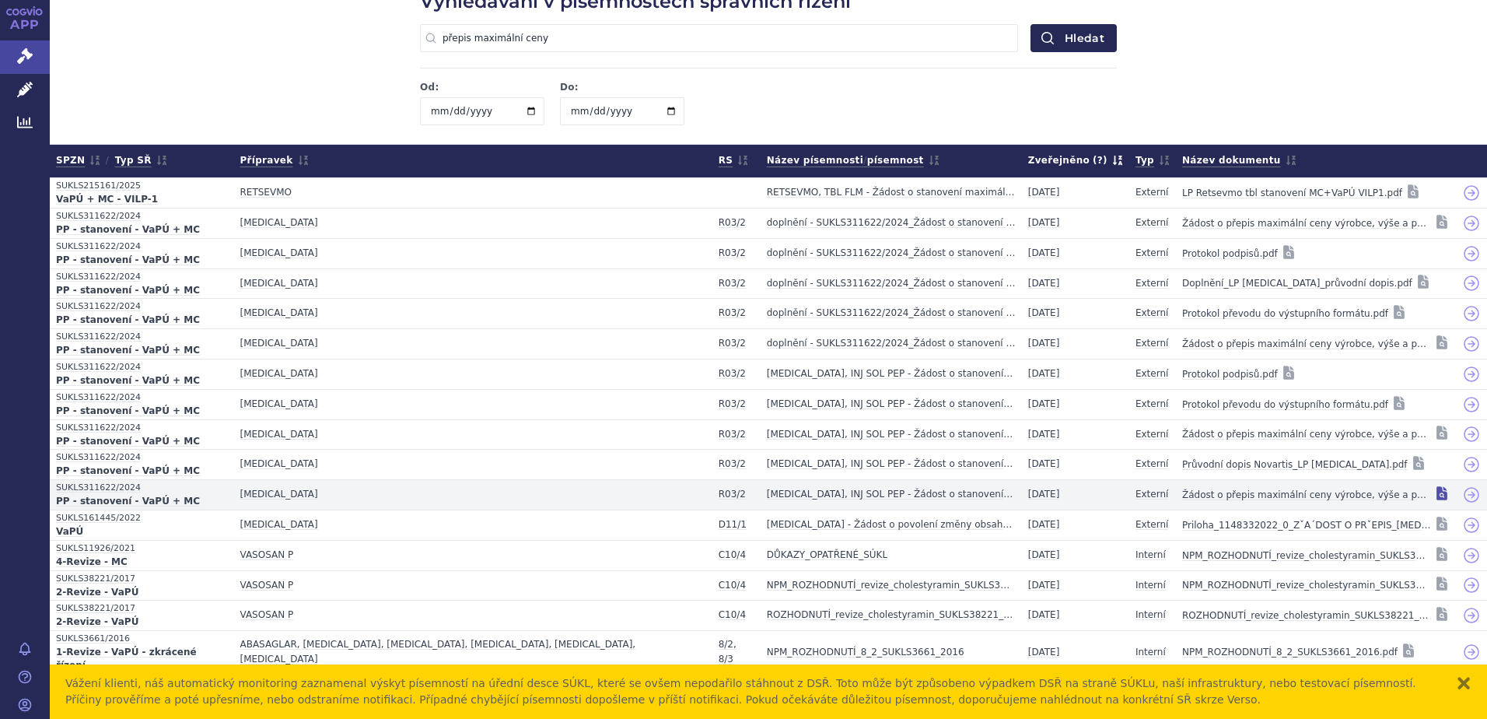
click at [1434, 494] on icon at bounding box center [1442, 493] width 16 height 16
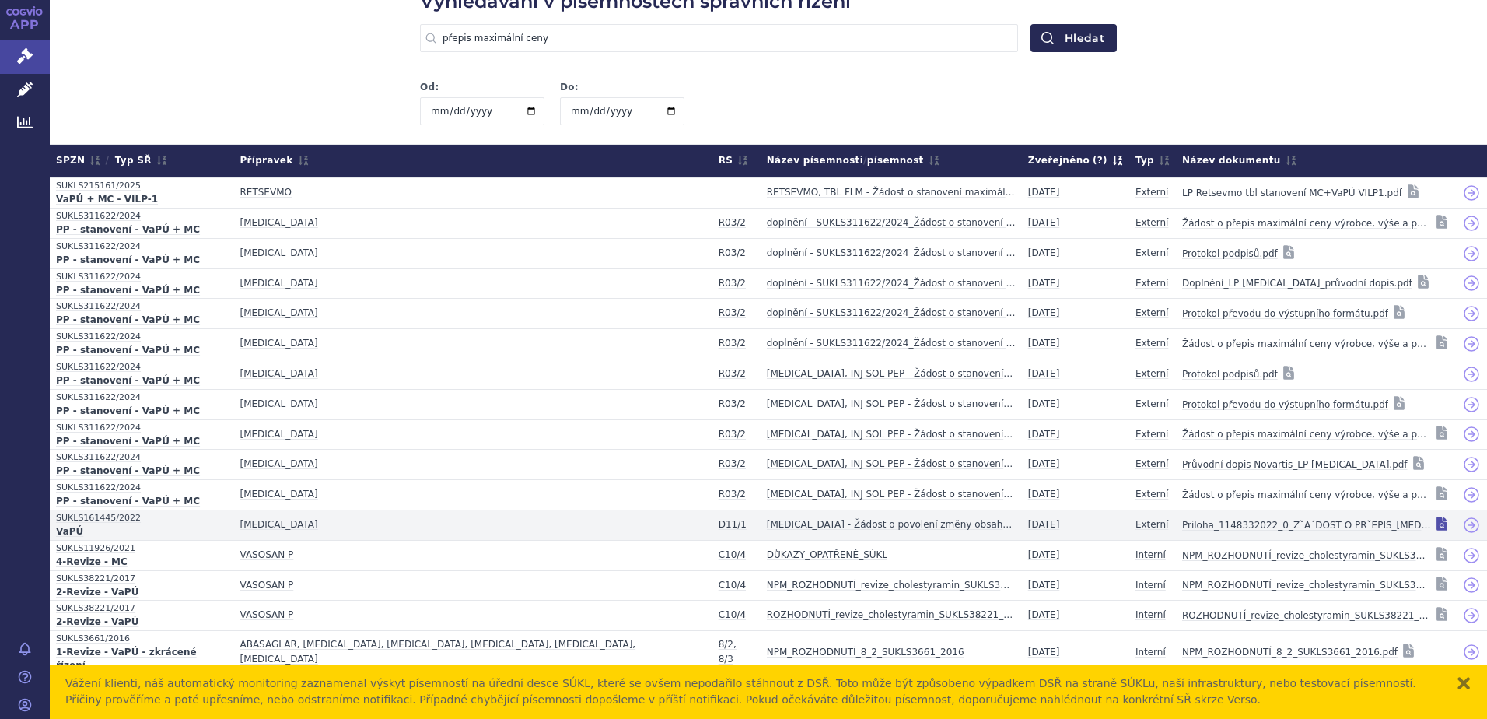
click at [1437, 522] on icon at bounding box center [1442, 524] width 11 height 14
